Goal: Information Seeking & Learning: Obtain resource

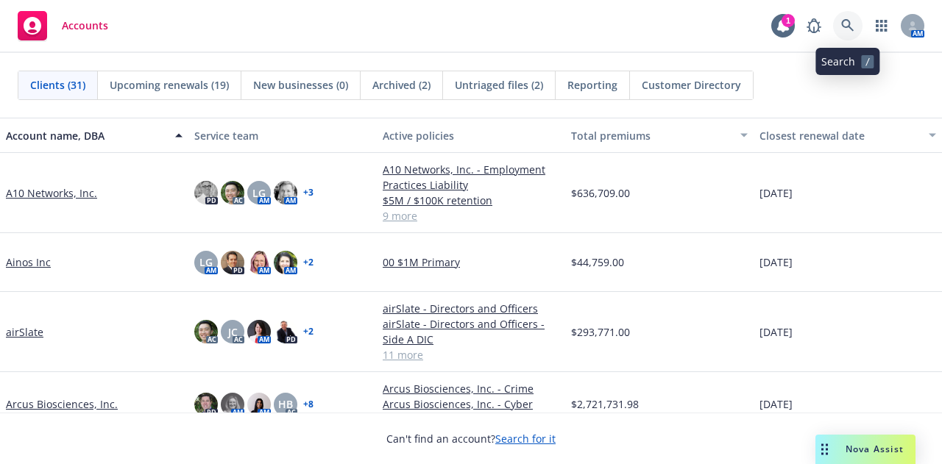
click at [850, 31] on icon at bounding box center [847, 25] width 13 height 13
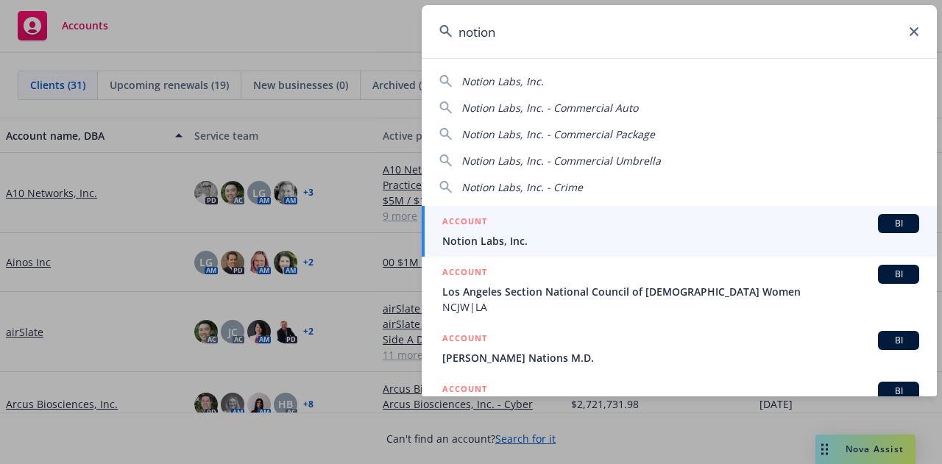
type input "notion"
click at [563, 235] on span "Notion Labs, Inc." at bounding box center [680, 240] width 477 height 15
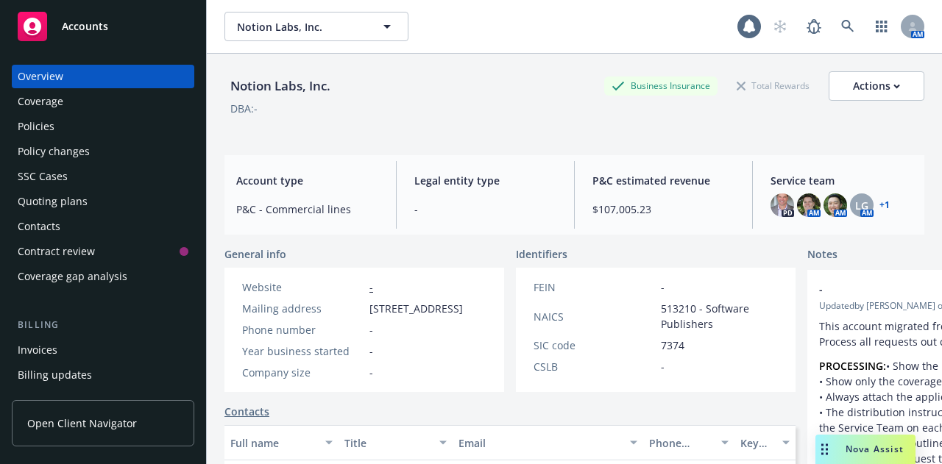
click at [133, 131] on div "Policies" at bounding box center [103, 127] width 171 height 24
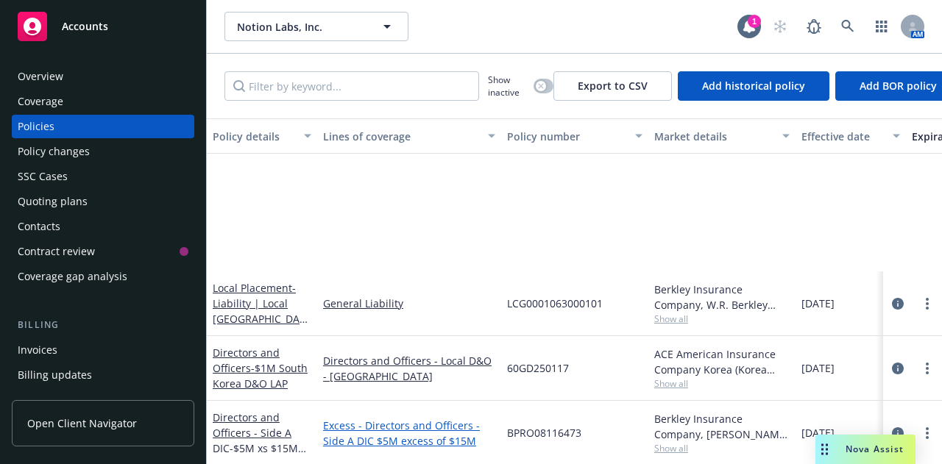
scroll to position [194, 0]
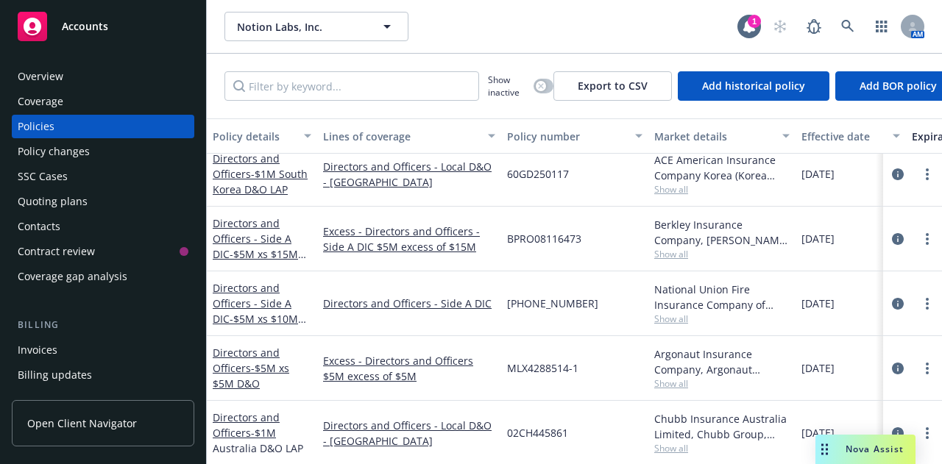
click at [243, 361] on div "Directors and Officers - $5M xs $5M D&O" at bounding box center [262, 368] width 99 height 46
click at [244, 354] on link "Directors and Officers - $5M xs $5M D&O" at bounding box center [251, 368] width 77 height 45
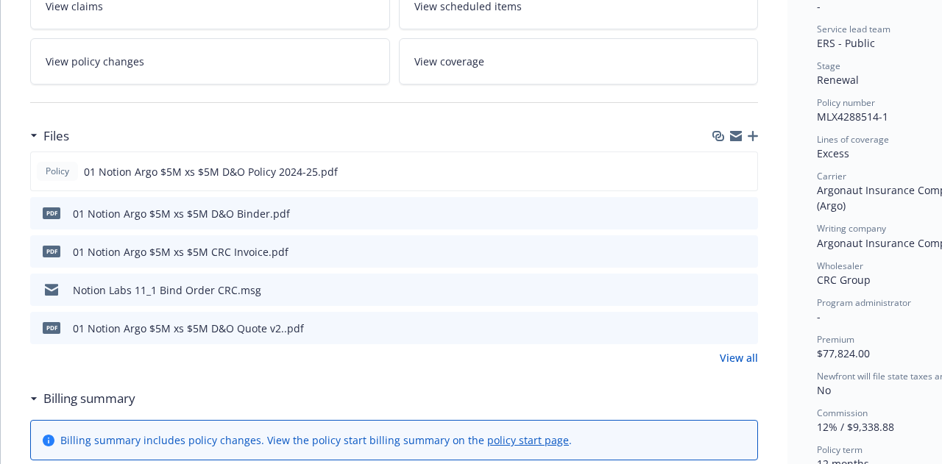
scroll to position [290, 0]
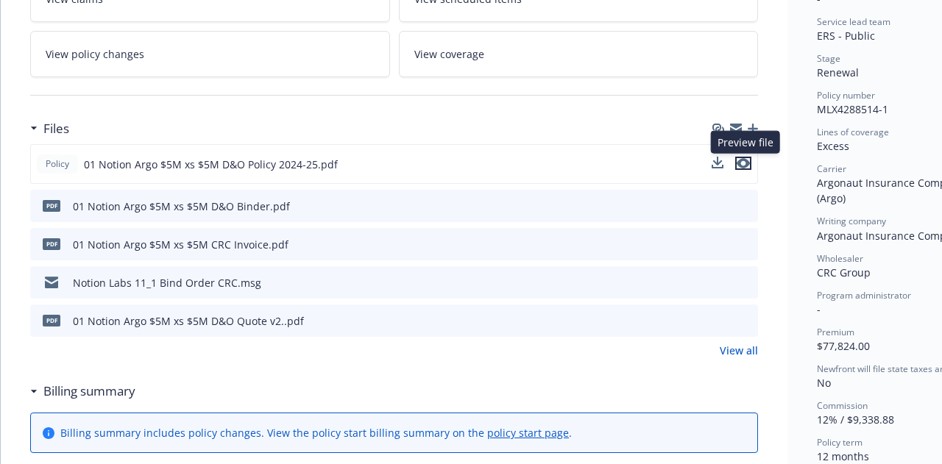
click at [743, 163] on icon "preview file" at bounding box center [743, 163] width 13 height 10
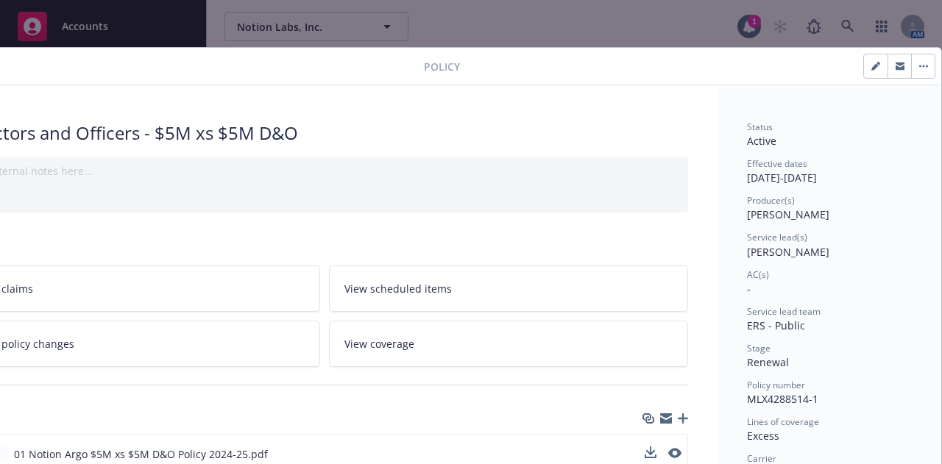
scroll to position [0, 0]
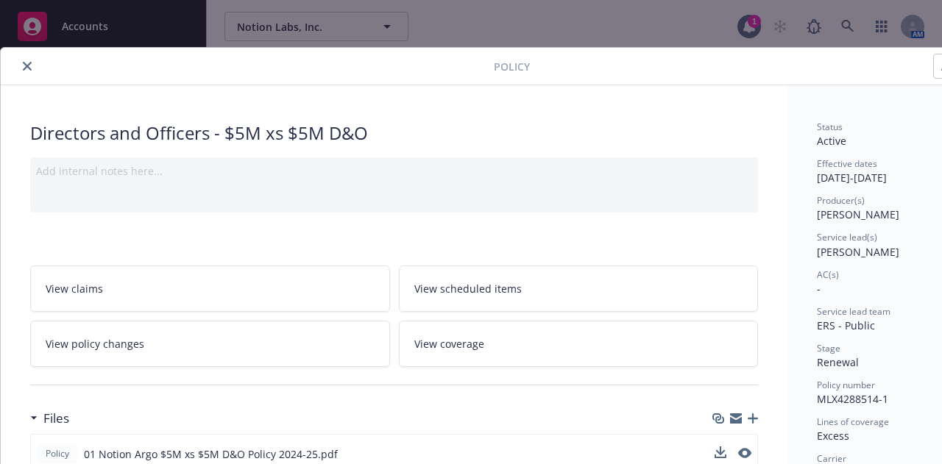
click at [30, 65] on icon "close" at bounding box center [27, 66] width 9 height 9
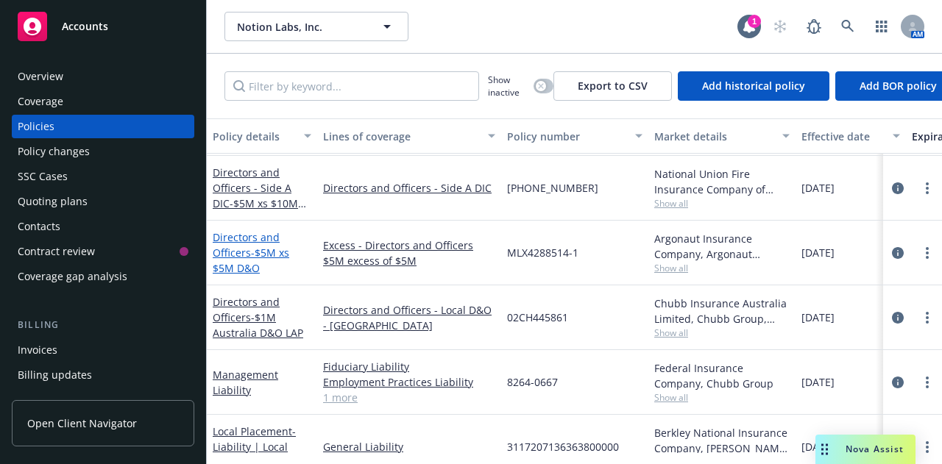
scroll to position [372, 0]
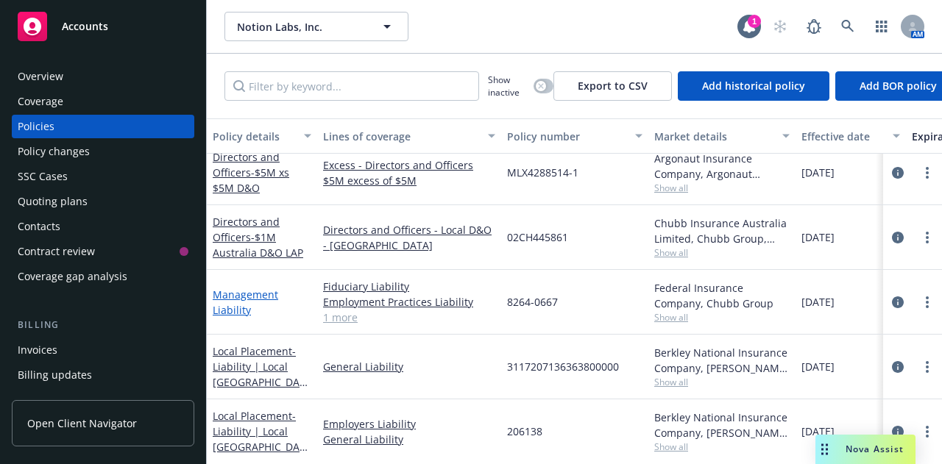
click at [245, 296] on link "Management Liability" at bounding box center [245, 302] width 65 height 29
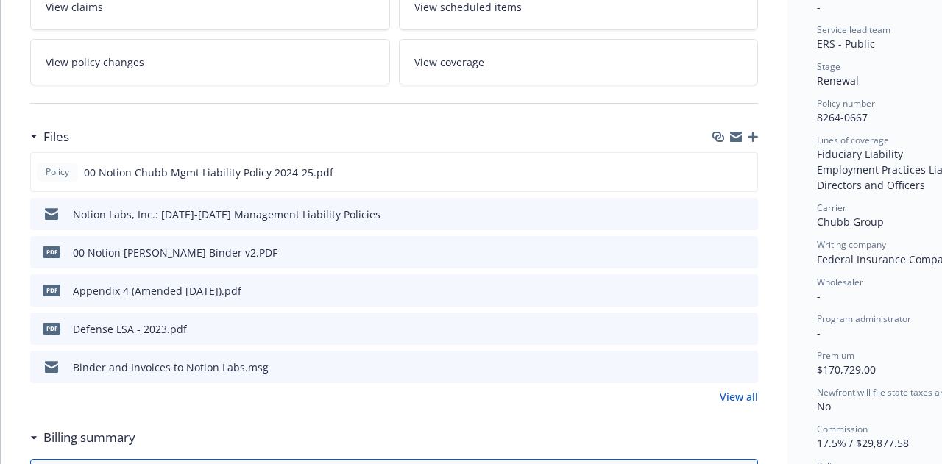
scroll to position [281, 0]
click at [742, 167] on icon "preview file" at bounding box center [743, 172] width 13 height 10
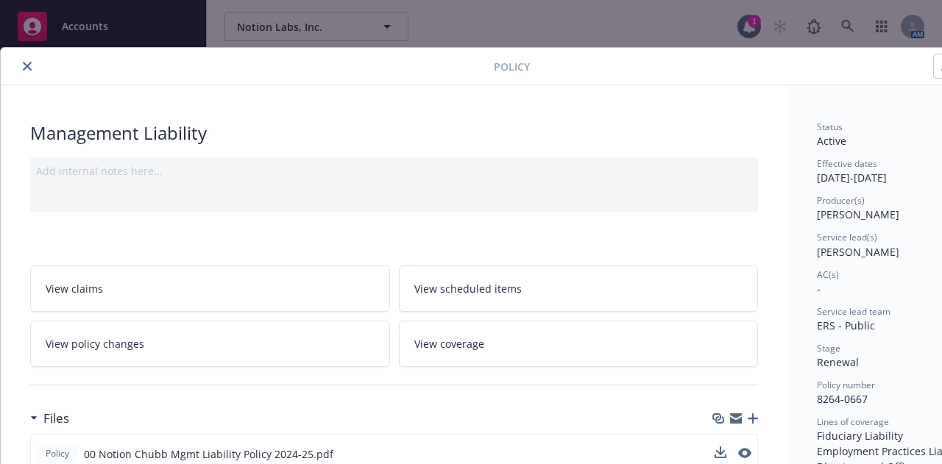
click at [24, 66] on icon "close" at bounding box center [27, 66] width 9 height 9
